Goal: Register for event/course

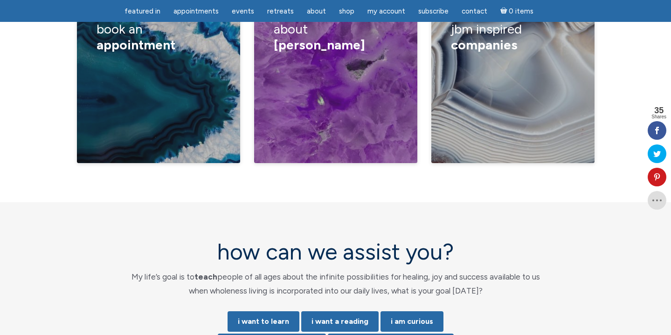
scroll to position [1768, 0]
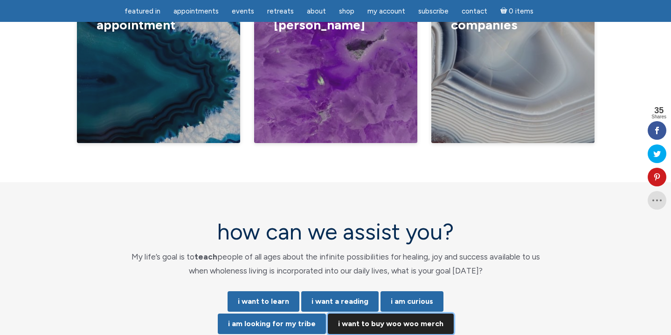
click at [430, 314] on link "i want to buy woo woo merch" at bounding box center [391, 324] width 126 height 21
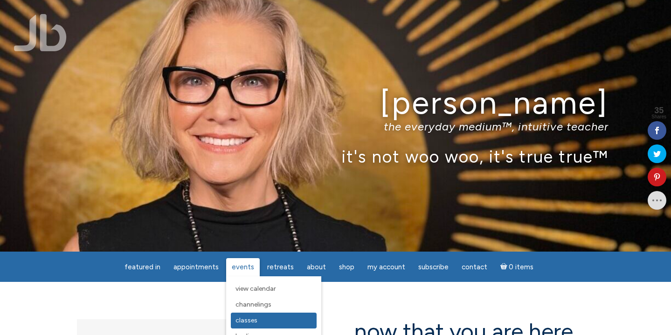
click at [248, 319] on span "Classes" at bounding box center [247, 321] width 22 height 8
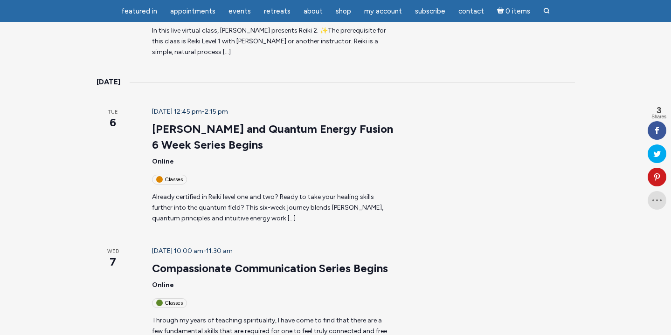
scroll to position [634, 0]
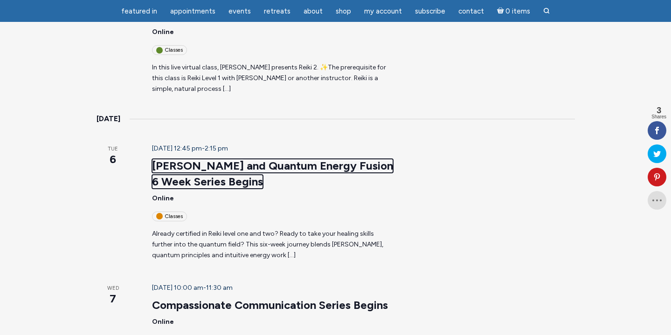
click at [267, 159] on link "Reiki and Quantum Energy Fusion 6 Week Series Begins" at bounding box center [272, 174] width 241 height 30
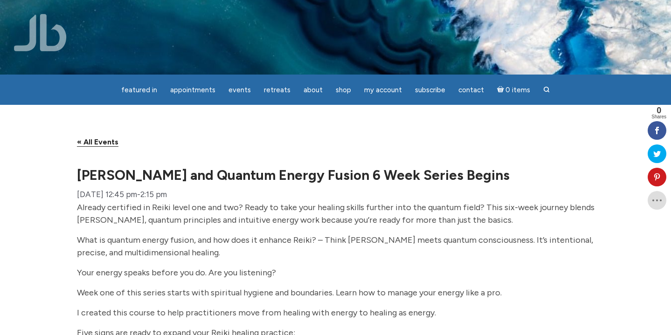
click at [111, 147] on link "« All Events" at bounding box center [98, 142] width 42 height 9
click at [99, 44] on img at bounding box center [335, 36] width 671 height 447
click at [66, 42] on img at bounding box center [40, 32] width 53 height 37
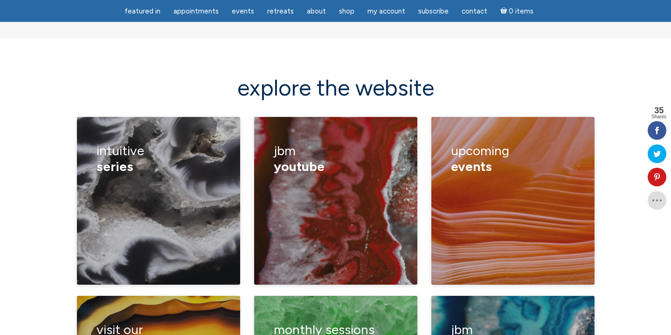
scroll to position [1287, 0]
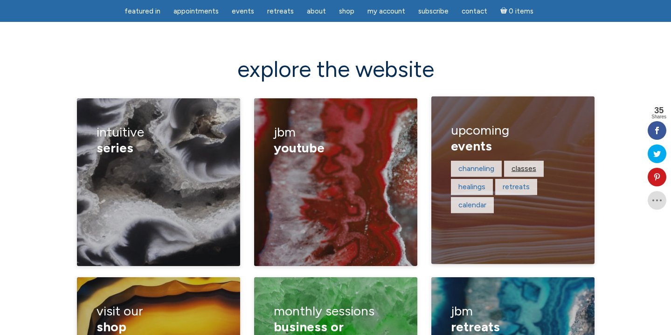
click at [533, 164] on link "classes" at bounding box center [524, 168] width 25 height 9
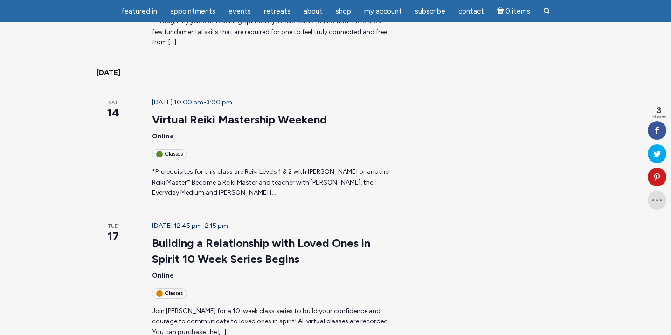
scroll to position [989, 0]
